Goal: Register for event/course

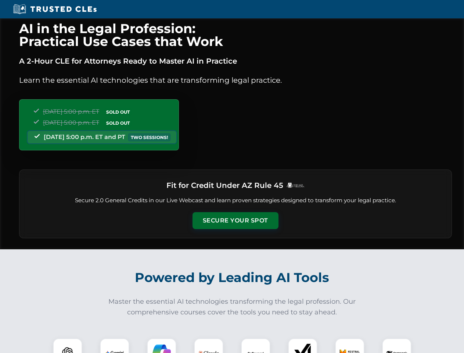
click at [235, 220] on button "Secure Your Spot" at bounding box center [236, 220] width 86 height 17
click at [68, 345] on img at bounding box center [67, 352] width 21 height 21
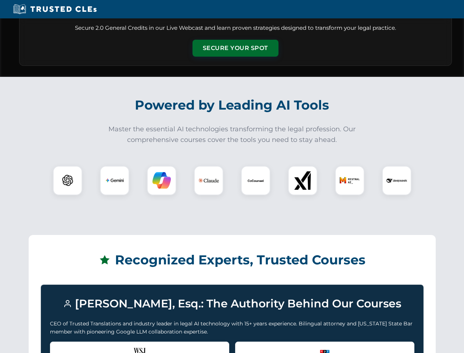
click at [115, 345] on div "Recognized by the WSJ [PERSON_NAME] was featured for his expertise in AI legal …" at bounding box center [139, 355] width 179 height 29
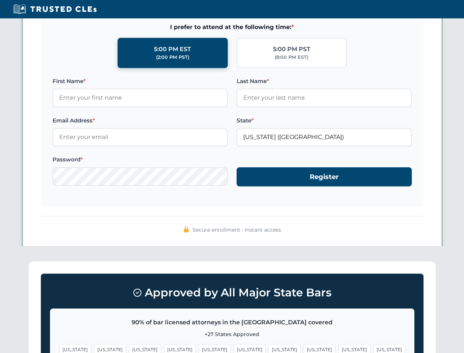
click at [269, 345] on span "[US_STATE]" at bounding box center [285, 349] width 32 height 11
click at [338, 345] on span "[US_STATE]" at bounding box center [354, 349] width 32 height 11
